Goal: Task Accomplishment & Management: Complete application form

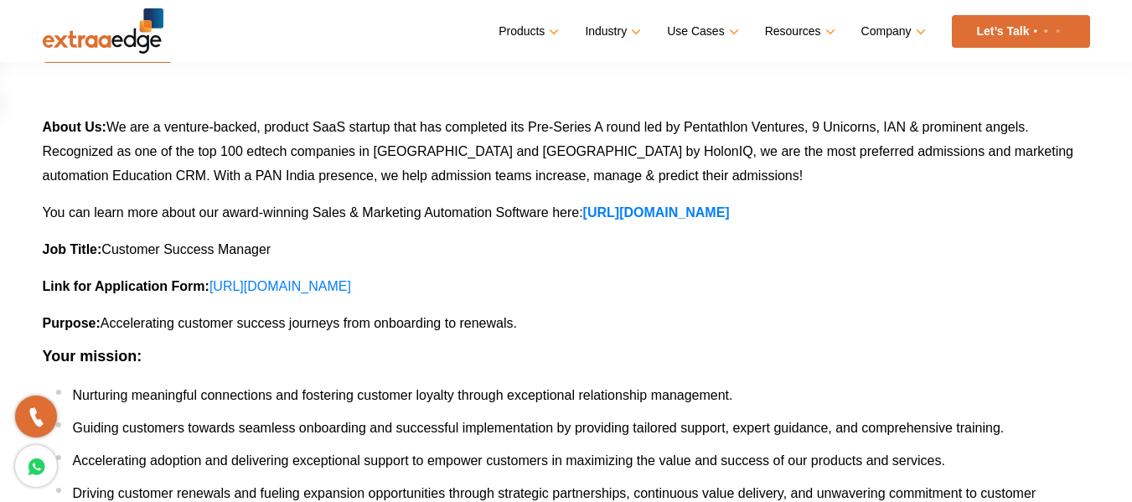
scroll to position [222, 0]
click at [351, 282] on link "[URL][DOMAIN_NAME]" at bounding box center [281, 285] width 142 height 14
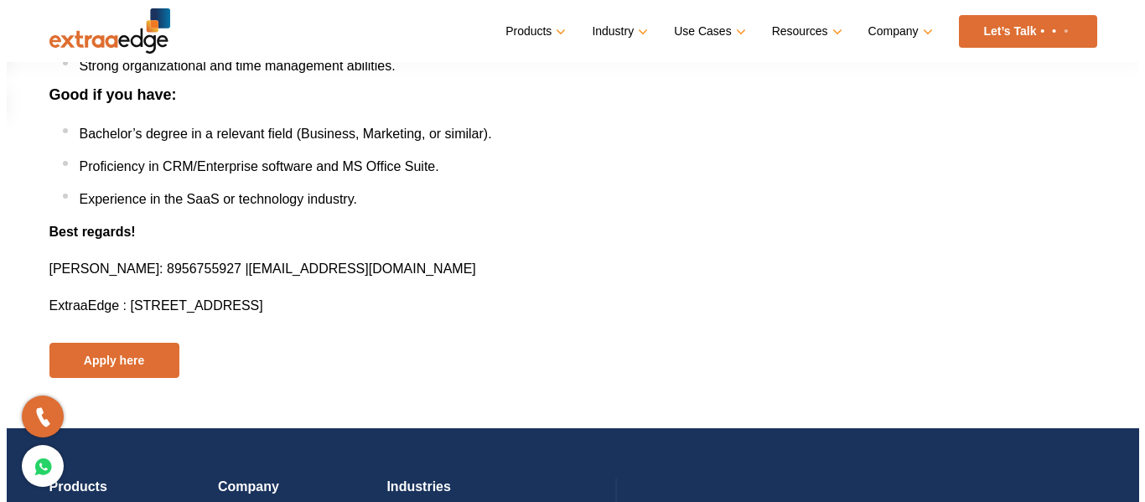
scroll to position [937, 0]
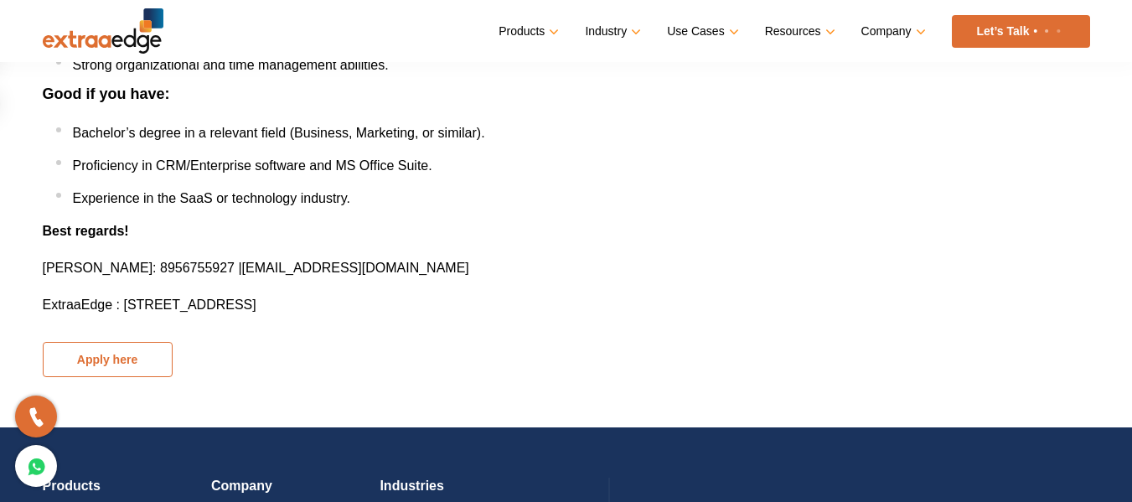
click at [120, 344] on button "Apply here" at bounding box center [108, 359] width 130 height 35
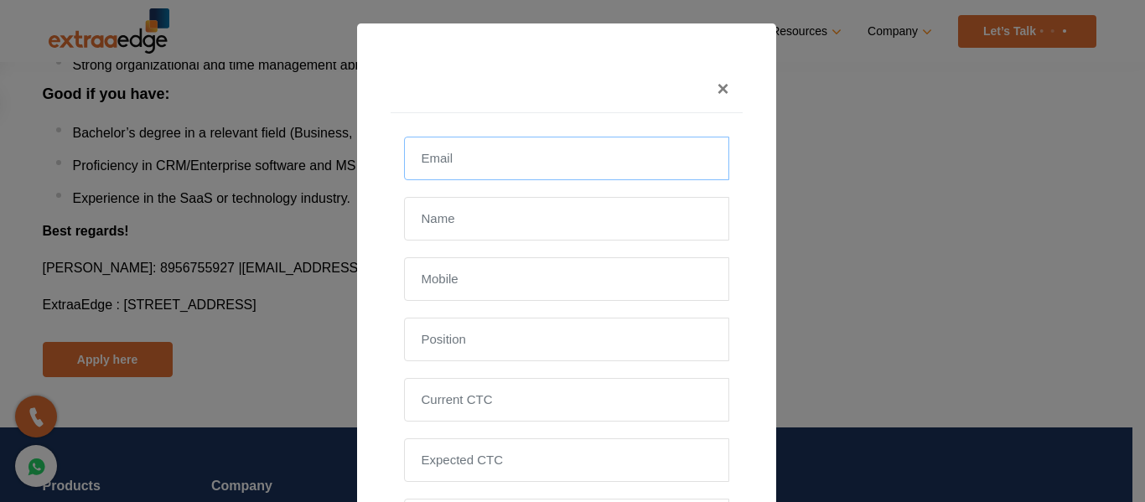
click at [513, 148] on input "email" at bounding box center [566, 159] width 325 height 44
type input "Niida.smily@gmail.com"
click at [489, 217] on input "text" at bounding box center [566, 219] width 325 height 44
type input "Nida Ara"
click at [469, 276] on input "text" at bounding box center [566, 279] width 325 height 44
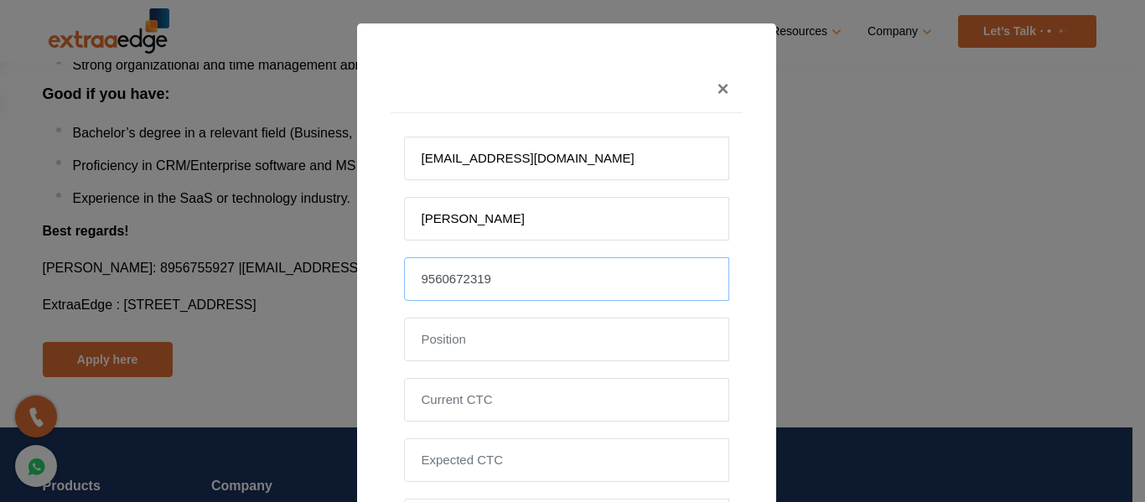
type input "9560672319"
click at [445, 340] on input "text" at bounding box center [566, 340] width 325 height 44
type input "Customer Success"
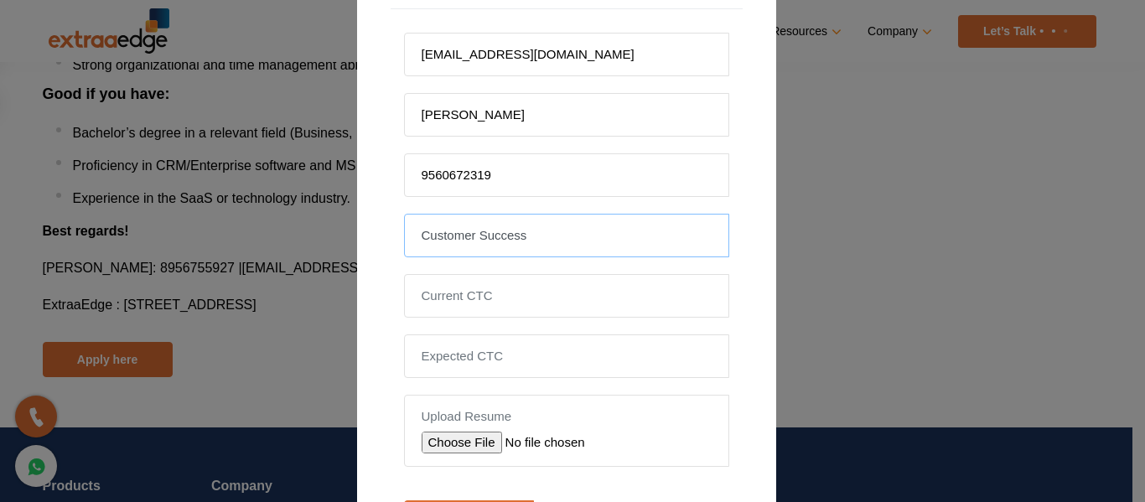
scroll to position [105, 0]
click at [538, 310] on input "tel" at bounding box center [566, 295] width 325 height 44
type input "700000"
click at [531, 360] on input "tel" at bounding box center [566, 356] width 325 height 44
type input "850000"
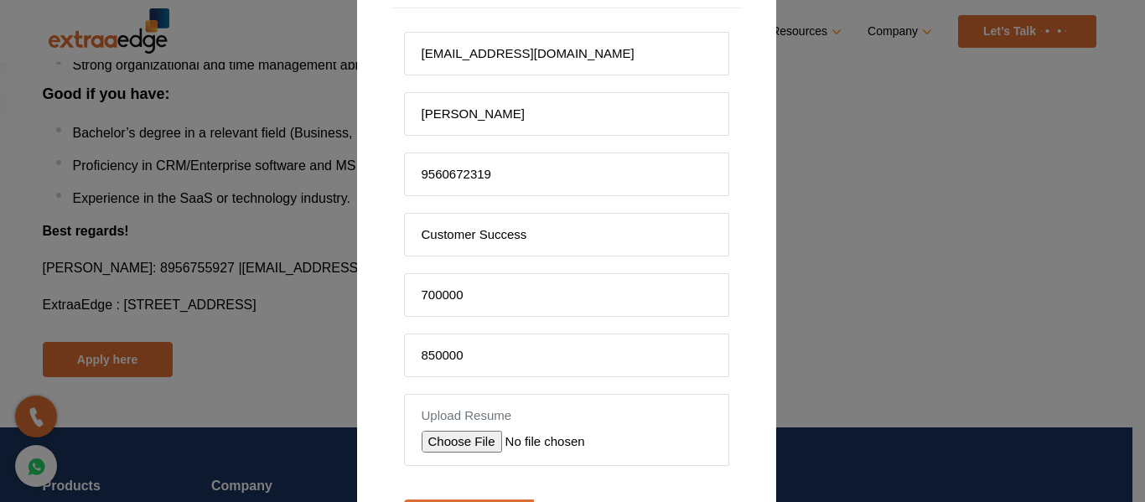
click at [458, 449] on input "file" at bounding box center [541, 442] width 238 height 22
type input "C:\fakepath\Resume Nida Ara.docx"
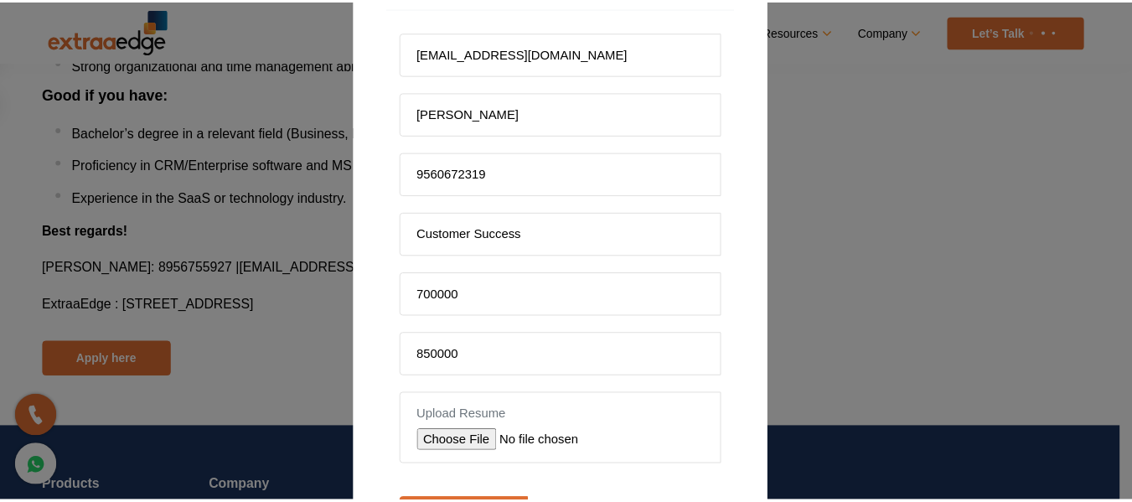
scroll to position [216, 0]
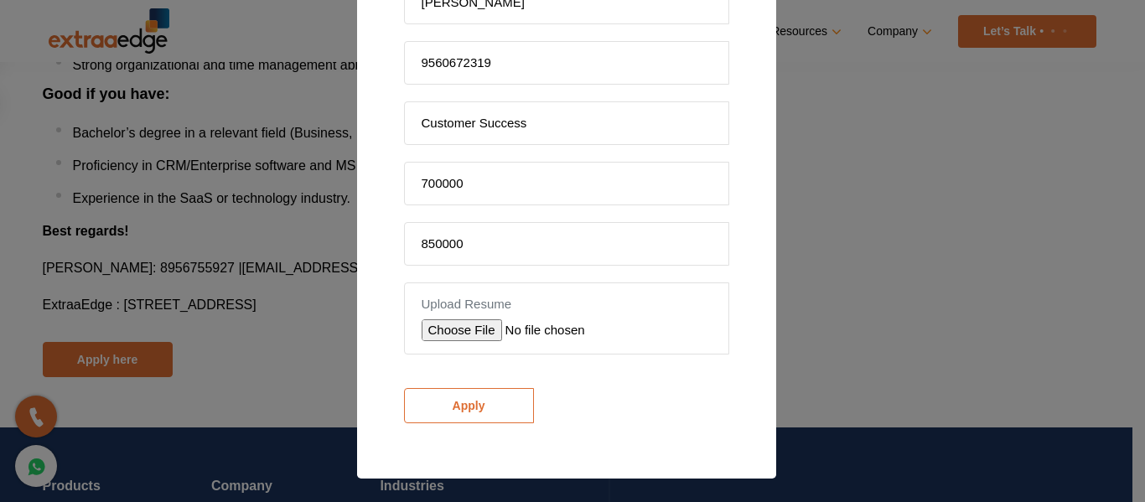
click at [487, 414] on input "Apply" at bounding box center [469, 405] width 130 height 35
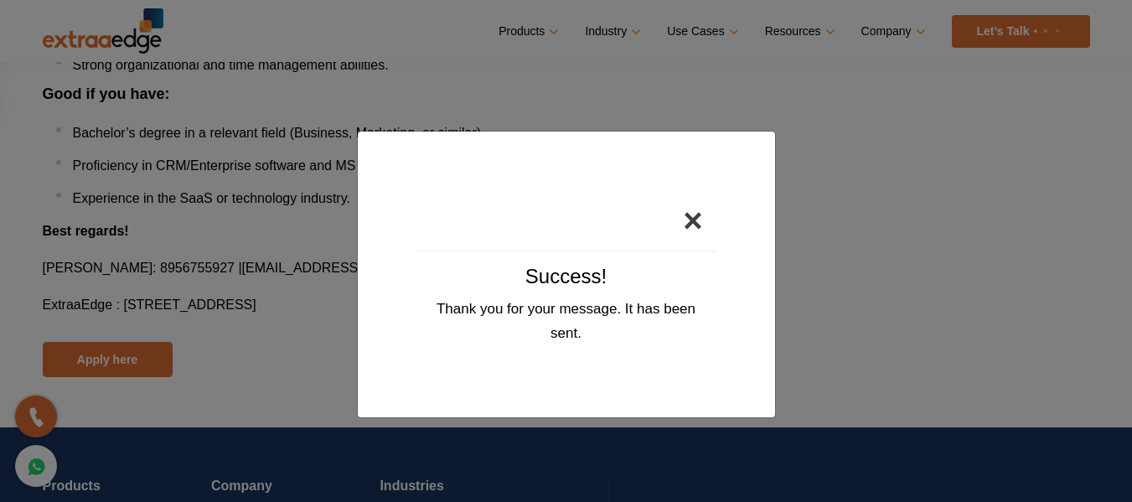
click at [693, 224] on button "×" at bounding box center [693, 220] width 46 height 60
